Goal: Navigation & Orientation: Find specific page/section

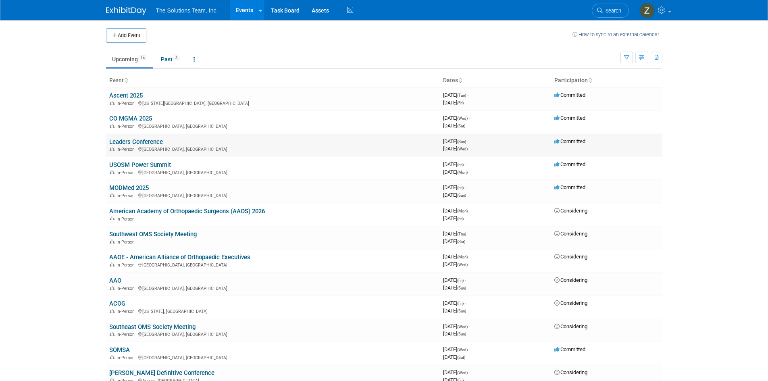
click at [150, 139] on link "Leaders Conference" at bounding box center [136, 141] width 54 height 7
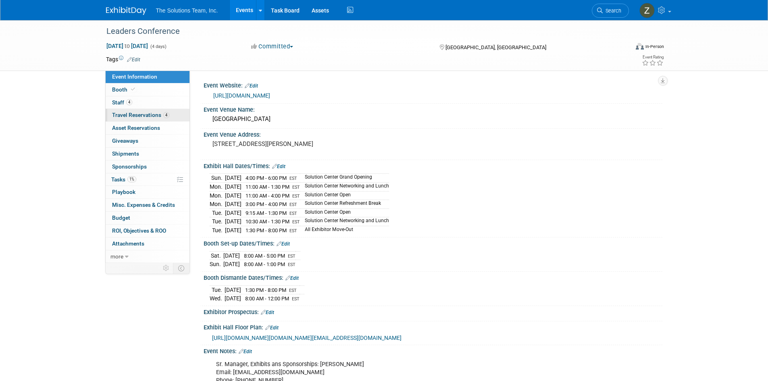
click at [156, 114] on span "Travel Reservations 4" at bounding box center [140, 115] width 57 height 6
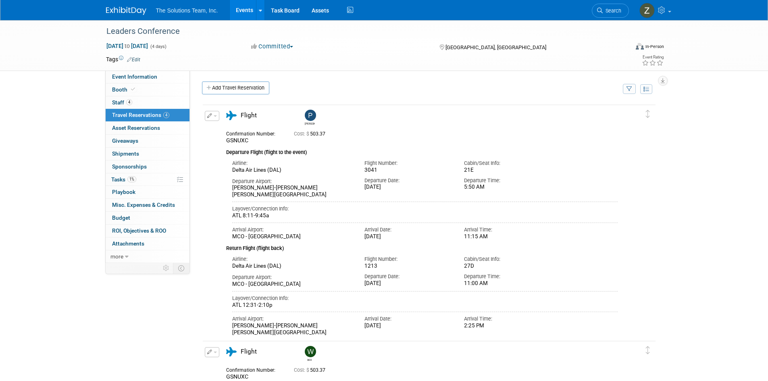
scroll to position [40, 0]
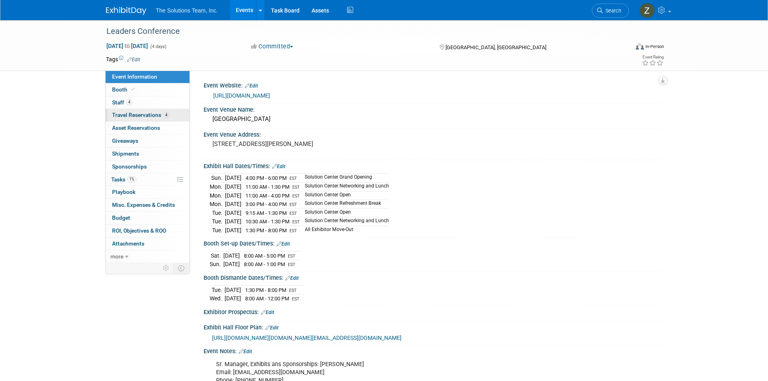
click at [147, 117] on span "Travel Reservations 4" at bounding box center [140, 115] width 57 height 6
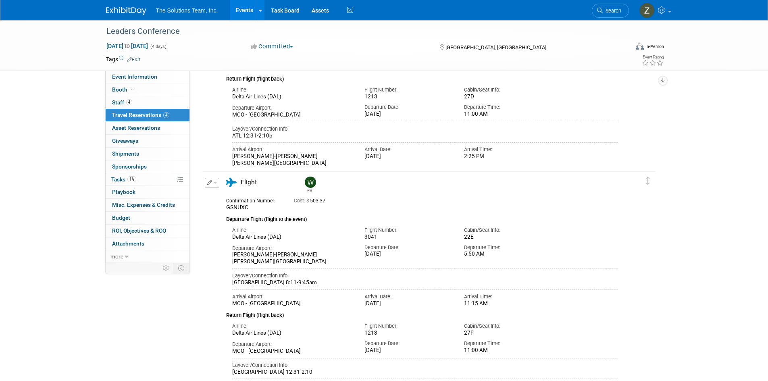
scroll to position [121, 0]
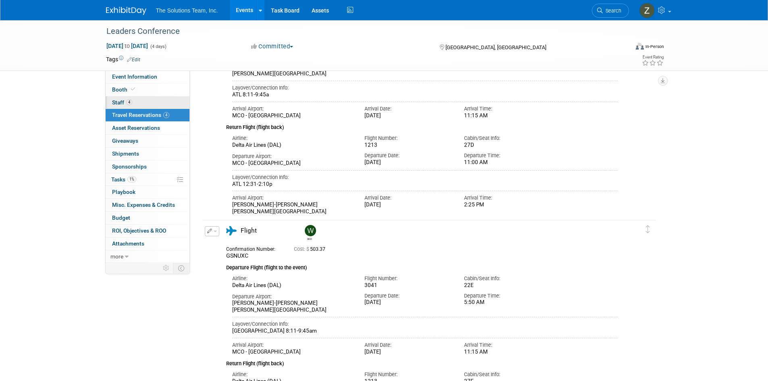
click at [160, 101] on link "4 Staff 4" at bounding box center [148, 102] width 84 height 13
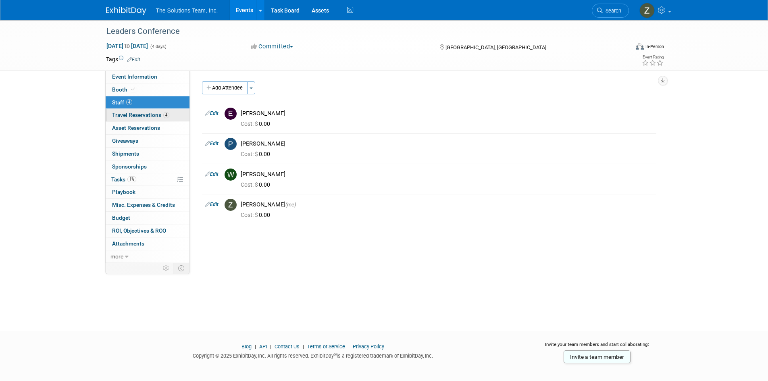
click at [171, 117] on link "4 Travel Reservations 4" at bounding box center [148, 115] width 84 height 13
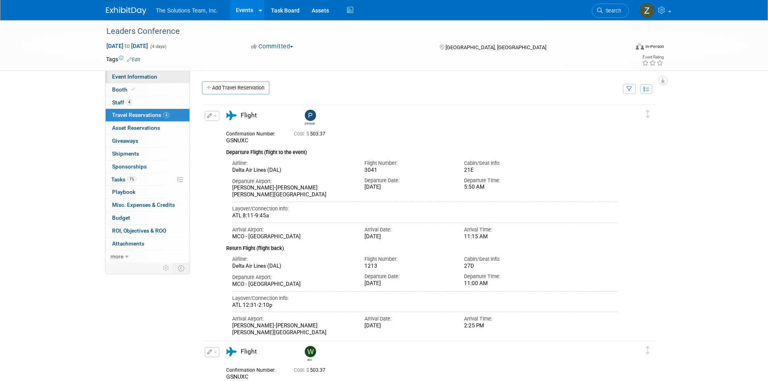
click at [147, 77] on span "Event Information" at bounding box center [134, 76] width 45 height 6
